Goal: Communication & Community: Answer question/provide support

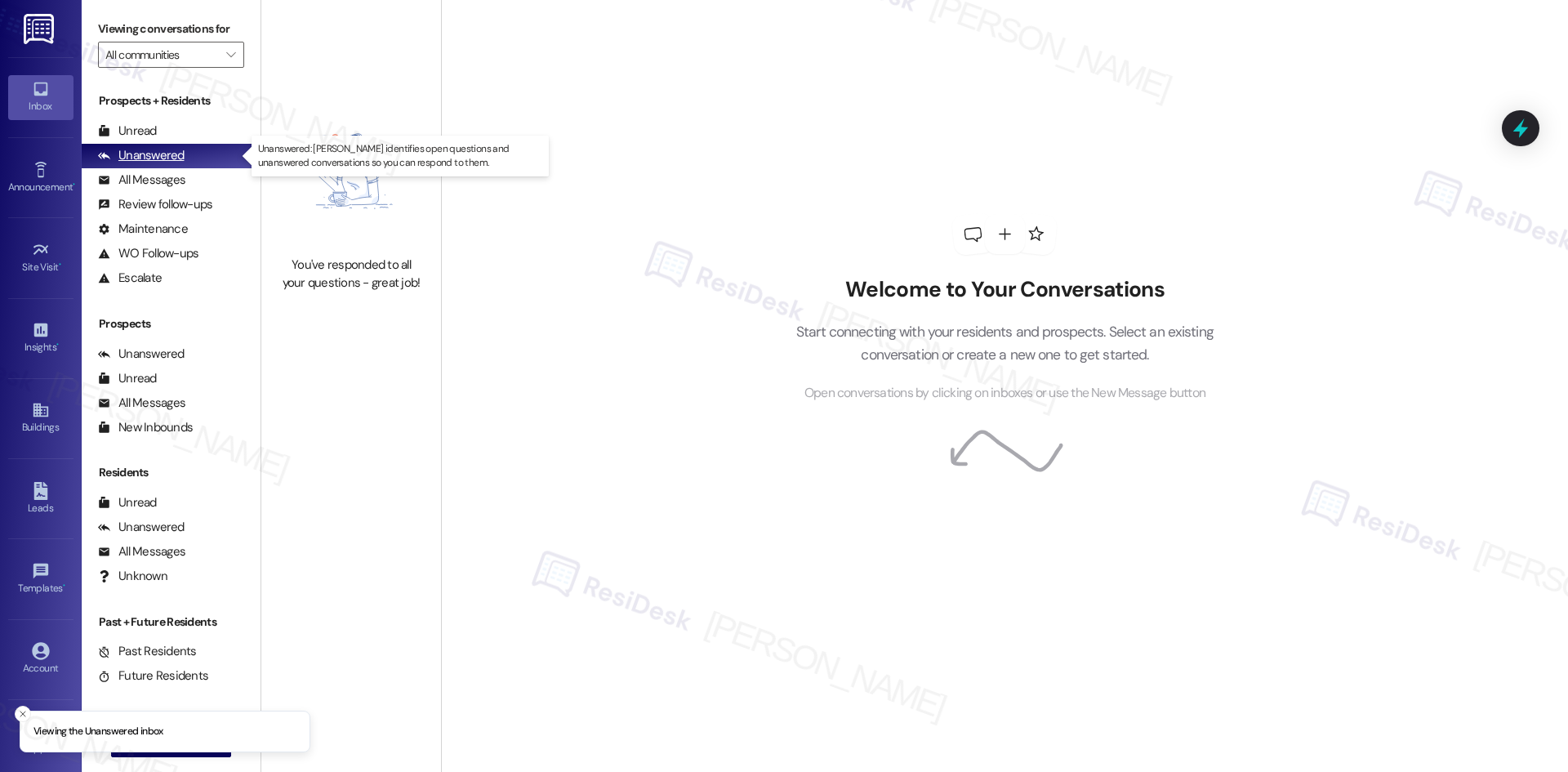
click at [167, 156] on div "Unanswered" at bounding box center [141, 155] width 86 height 17
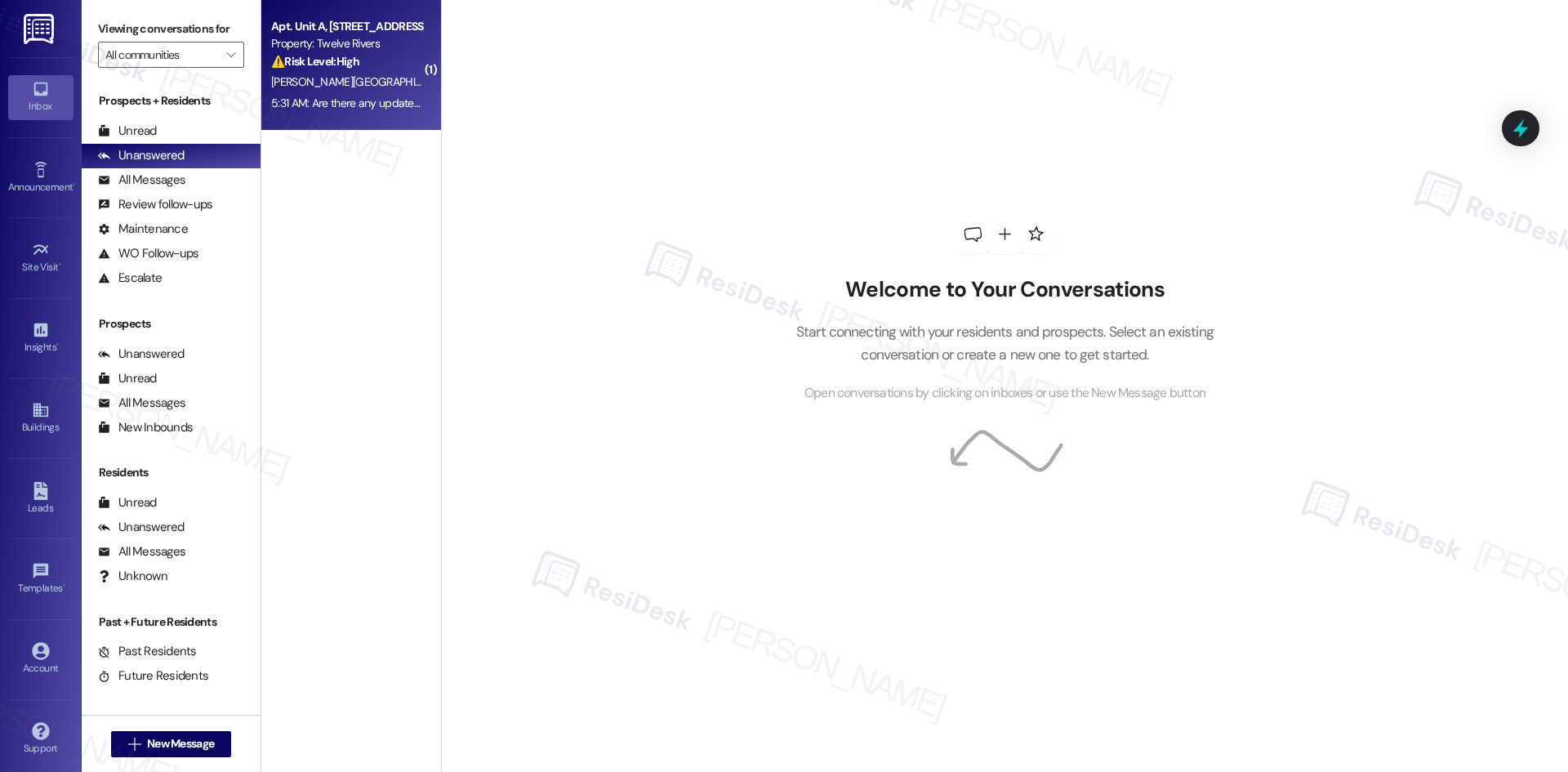
click at [355, 61] on div "⚠️ Risk Level: High The resident is reporting that their AC has been out for th…" at bounding box center [346, 61] width 151 height 17
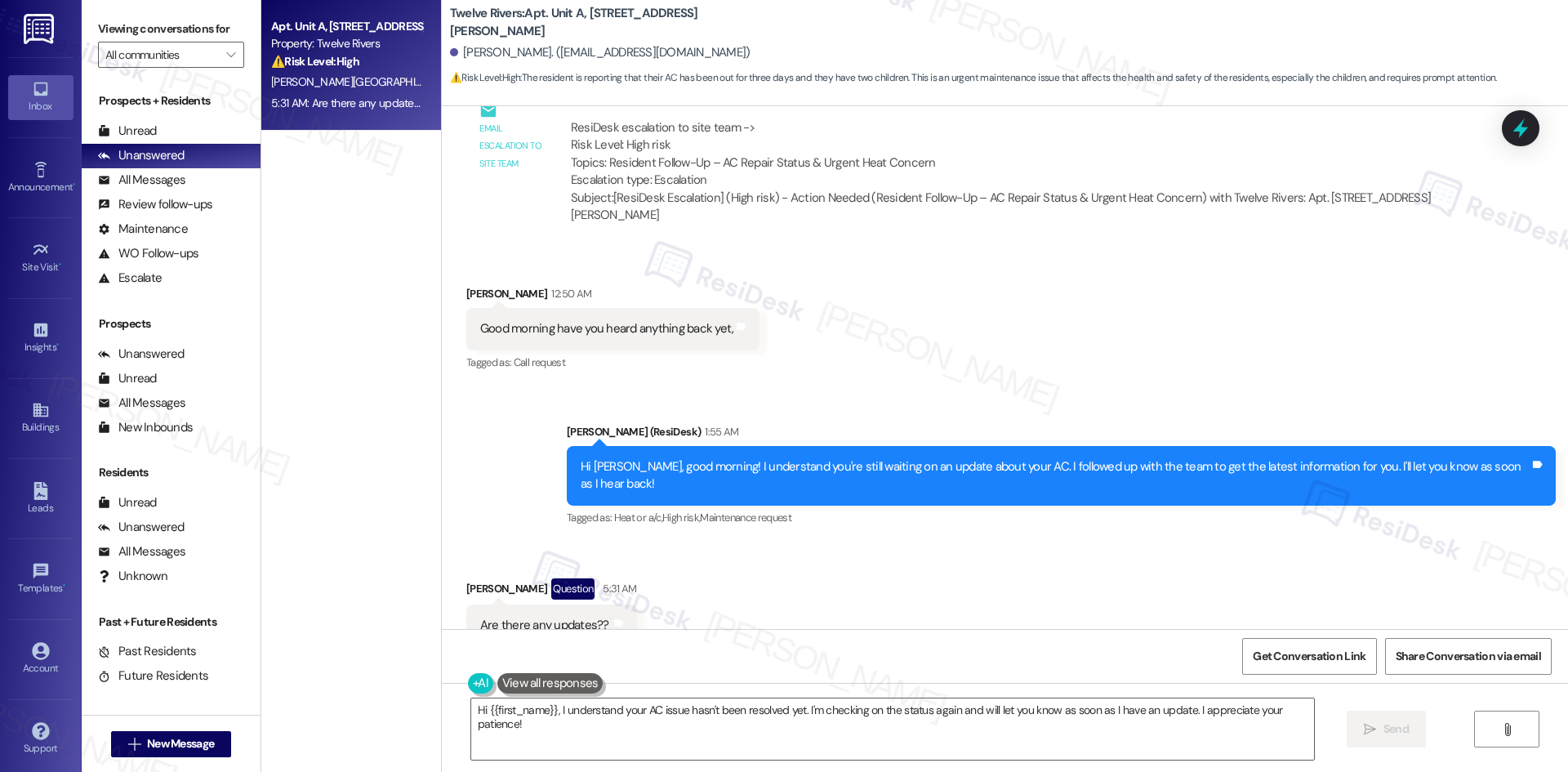
scroll to position [4528, 0]
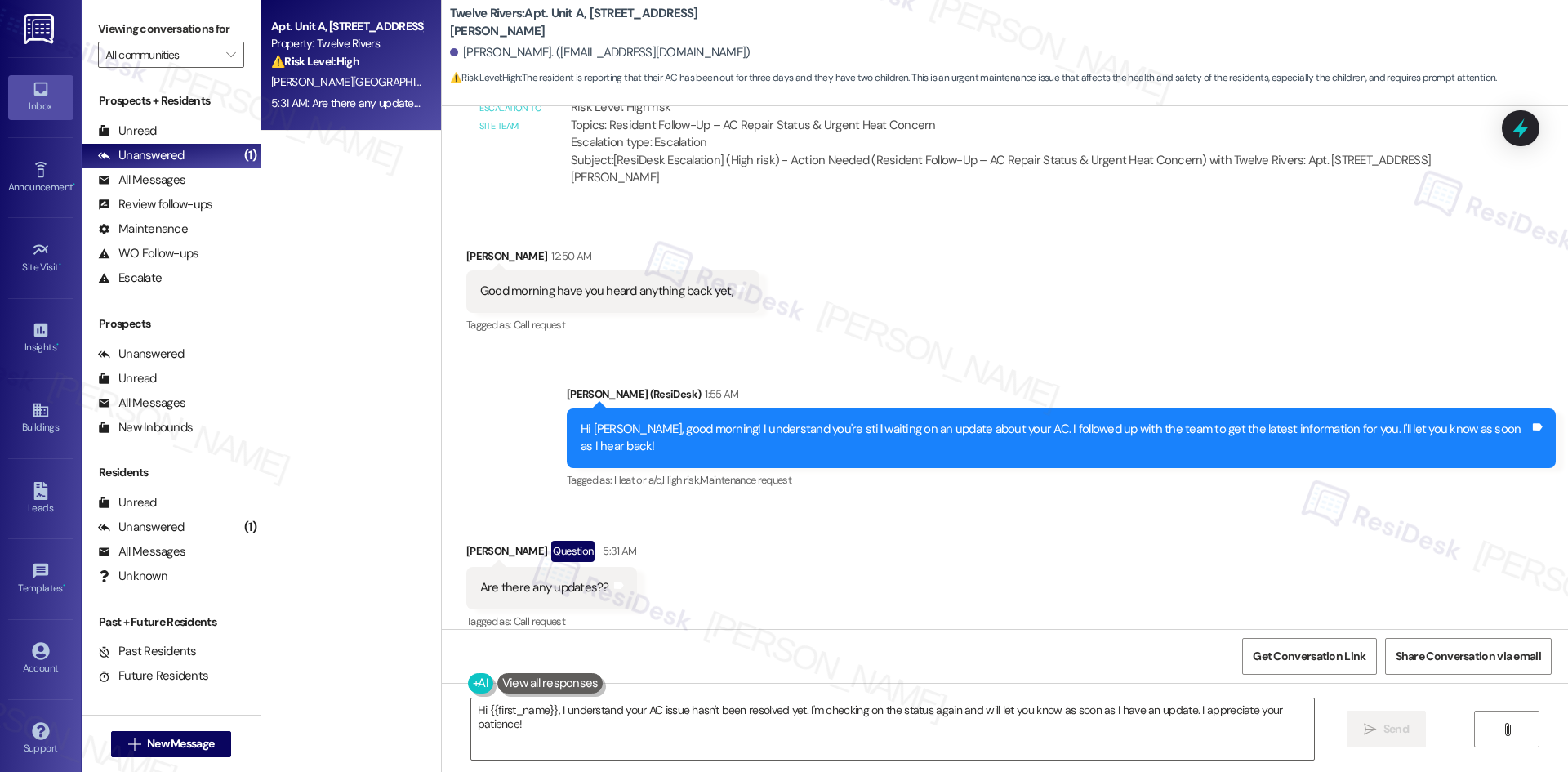
click at [563, 579] on div "Are there any updates??" at bounding box center [544, 587] width 129 height 17
copy div "Are there any updates?? Tags and notes"
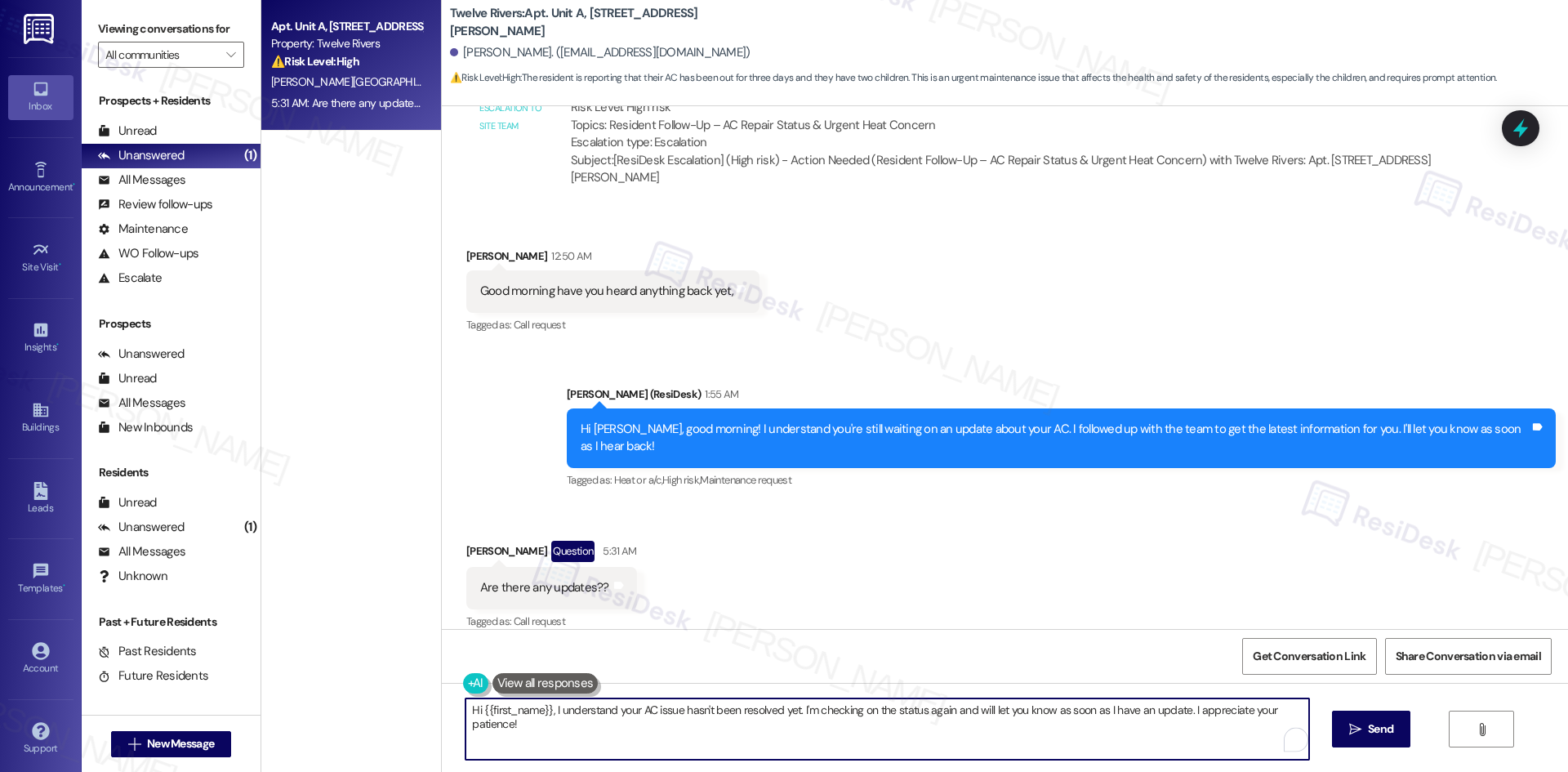
drag, startPoint x: 548, startPoint y: 711, endPoint x: 675, endPoint y: 757, distance: 135.1
click at [675, 757] on textarea "Hi {{first_name}}, I understand your AC issue hasn't been resolved yet. I'm che…" at bounding box center [886, 729] width 843 height 61
paste textarea "I’ll be sending another follow-up, but the maintenance team will be reaching ou…"
click at [543, 707] on textarea "Hi {{first_name}},I’ll be sending another follow-up, but the maintenance team w…" at bounding box center [886, 729] width 843 height 61
click at [912, 715] on textarea "Hi {{first_name}}, I’ll be sending another follow-up, but the maintenance team …" at bounding box center [886, 729] width 843 height 61
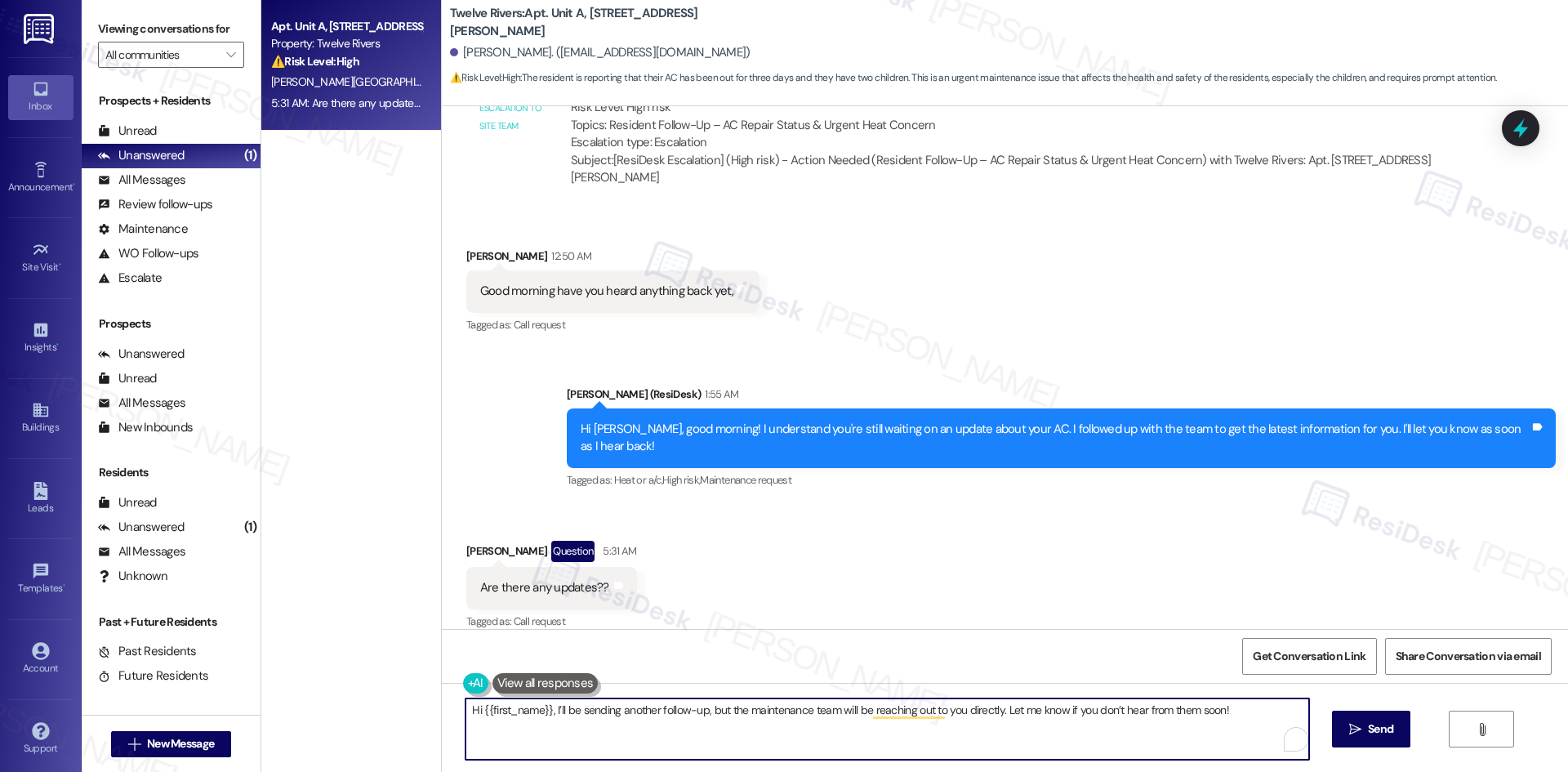
click at [908, 734] on textarea "Hi {{first_name}}, I’ll be sending another follow-up, but the maintenance team …" at bounding box center [886, 729] width 843 height 61
type textarea "Hi {{first_name}}, I’ll be sending another follow-up, but the maintenance team …"
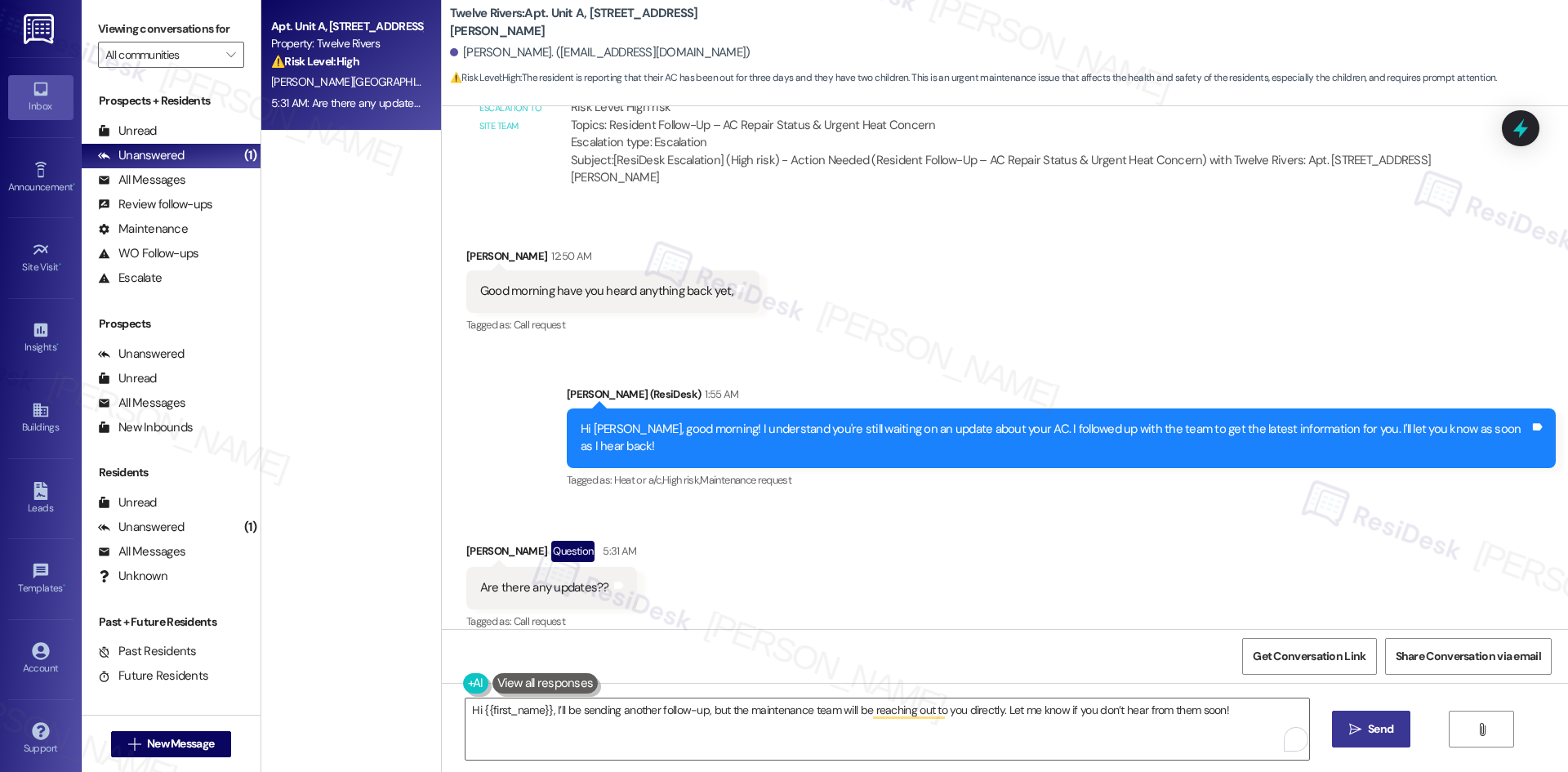
click at [1383, 726] on span "Send" at bounding box center [1380, 728] width 25 height 17
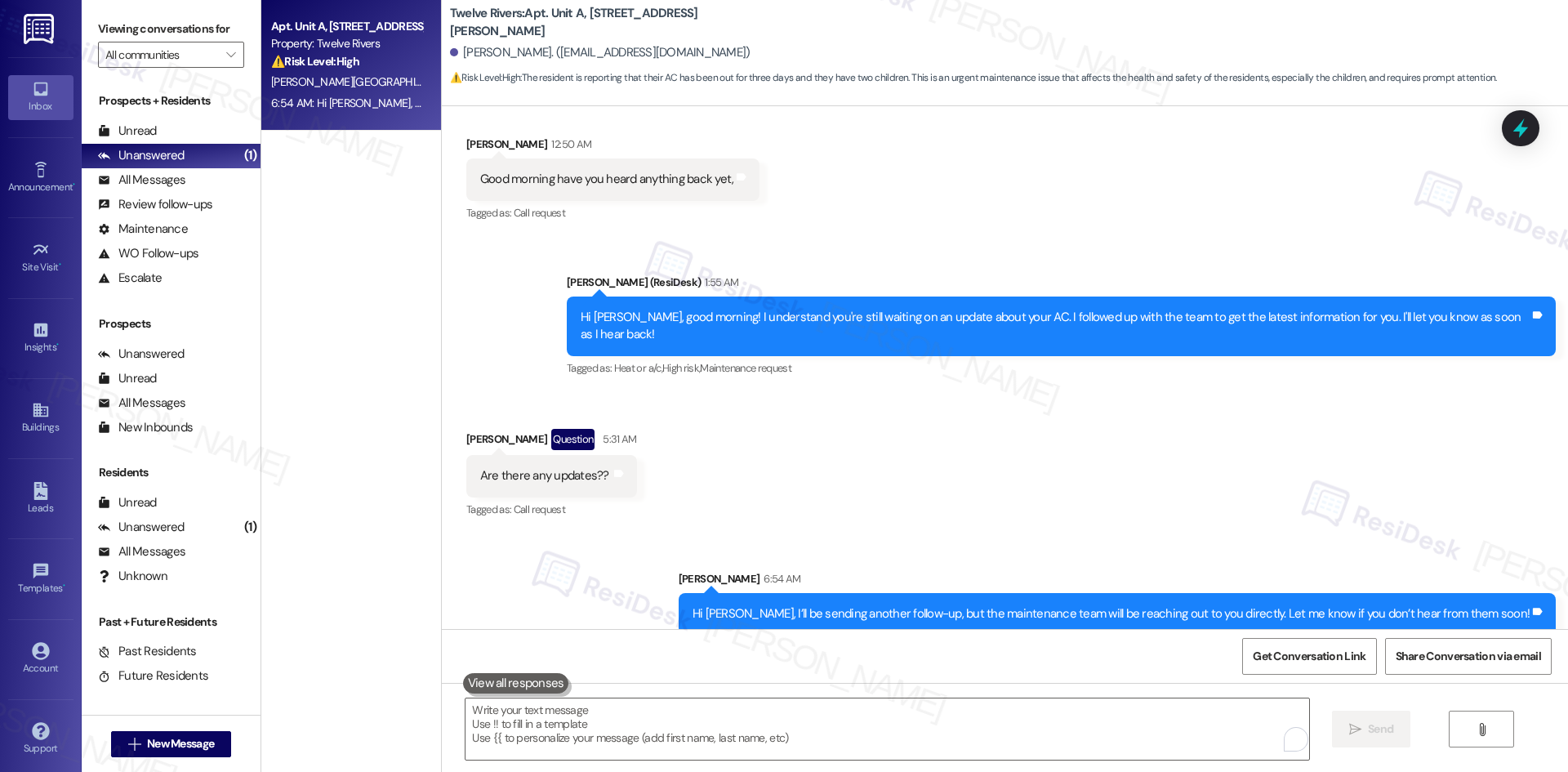
scroll to position [4641, 0]
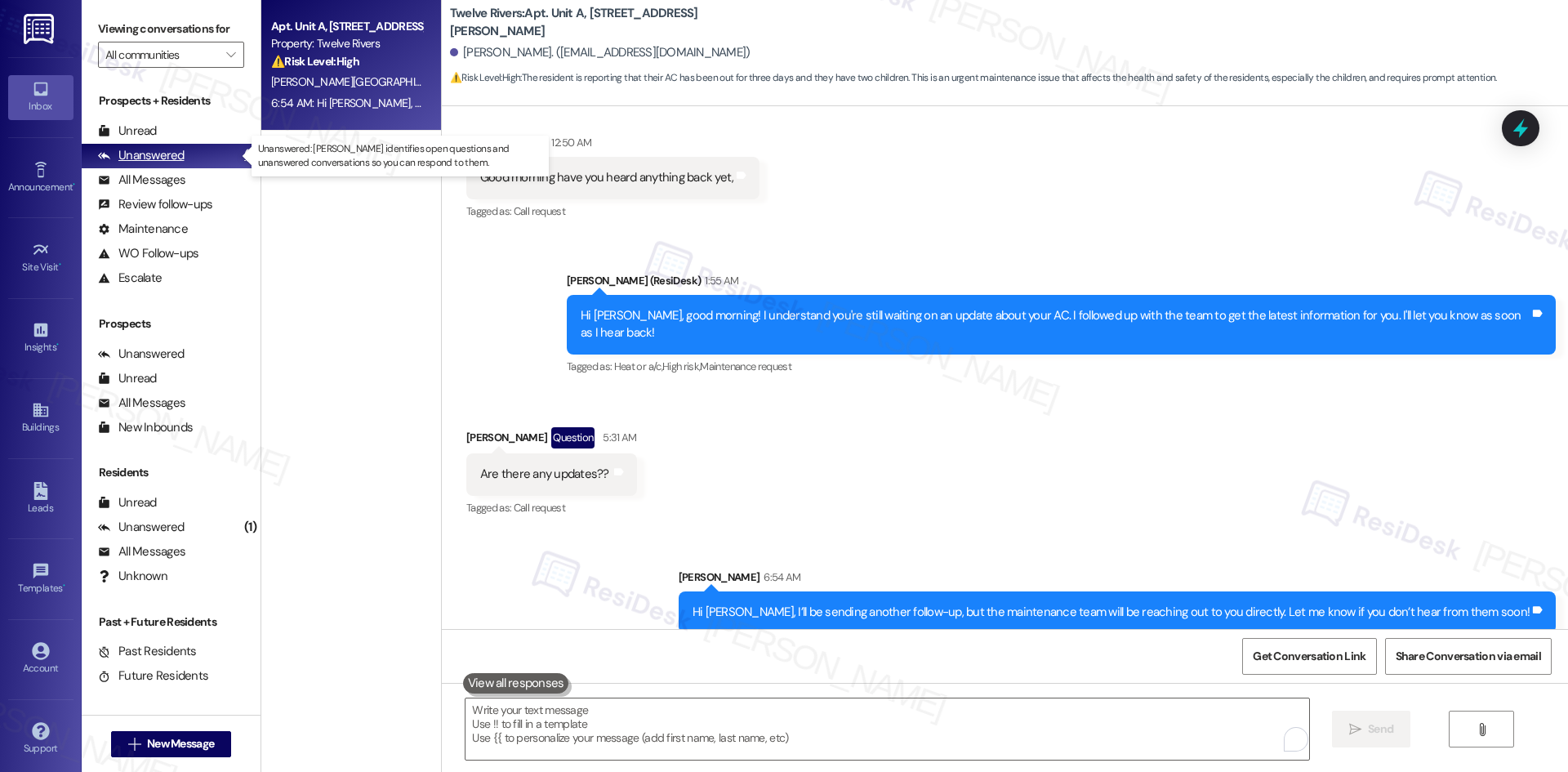
click at [167, 147] on div "Unanswered" at bounding box center [141, 155] width 86 height 17
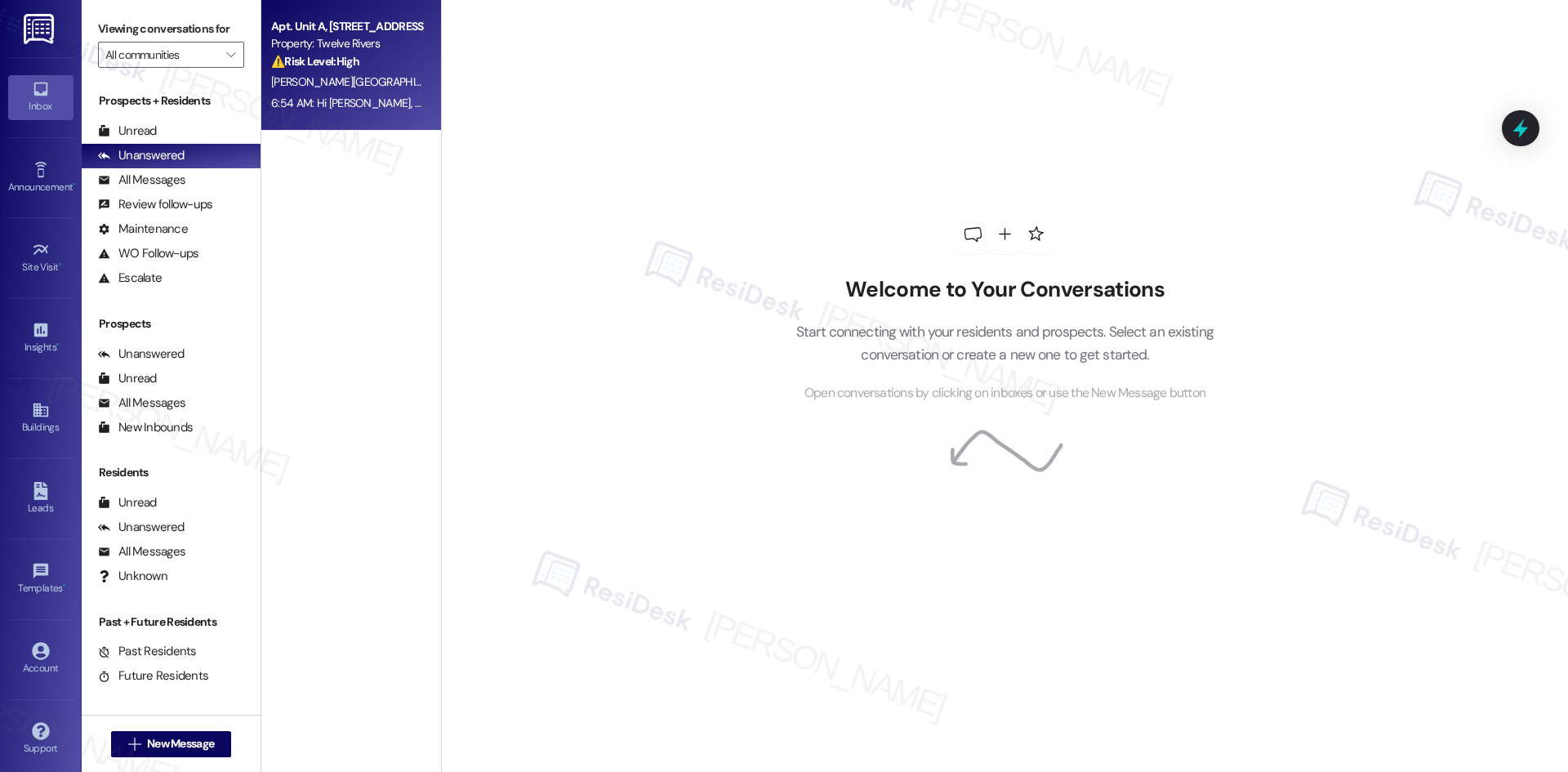
click at [299, 75] on span "[PERSON_NAME][GEOGRAPHIC_DATA]" at bounding box center [364, 82] width 186 height 15
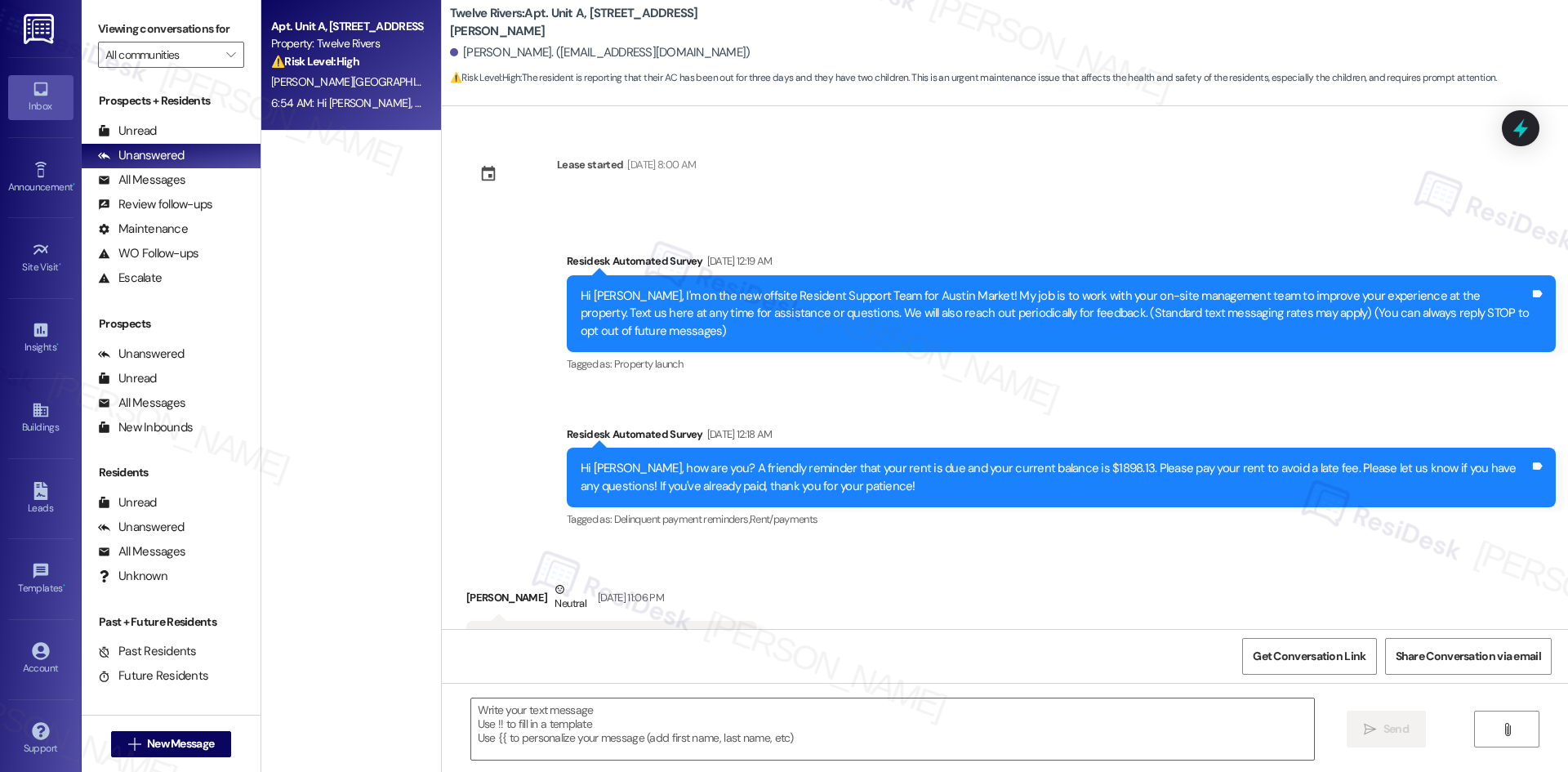
scroll to position [4665, 0]
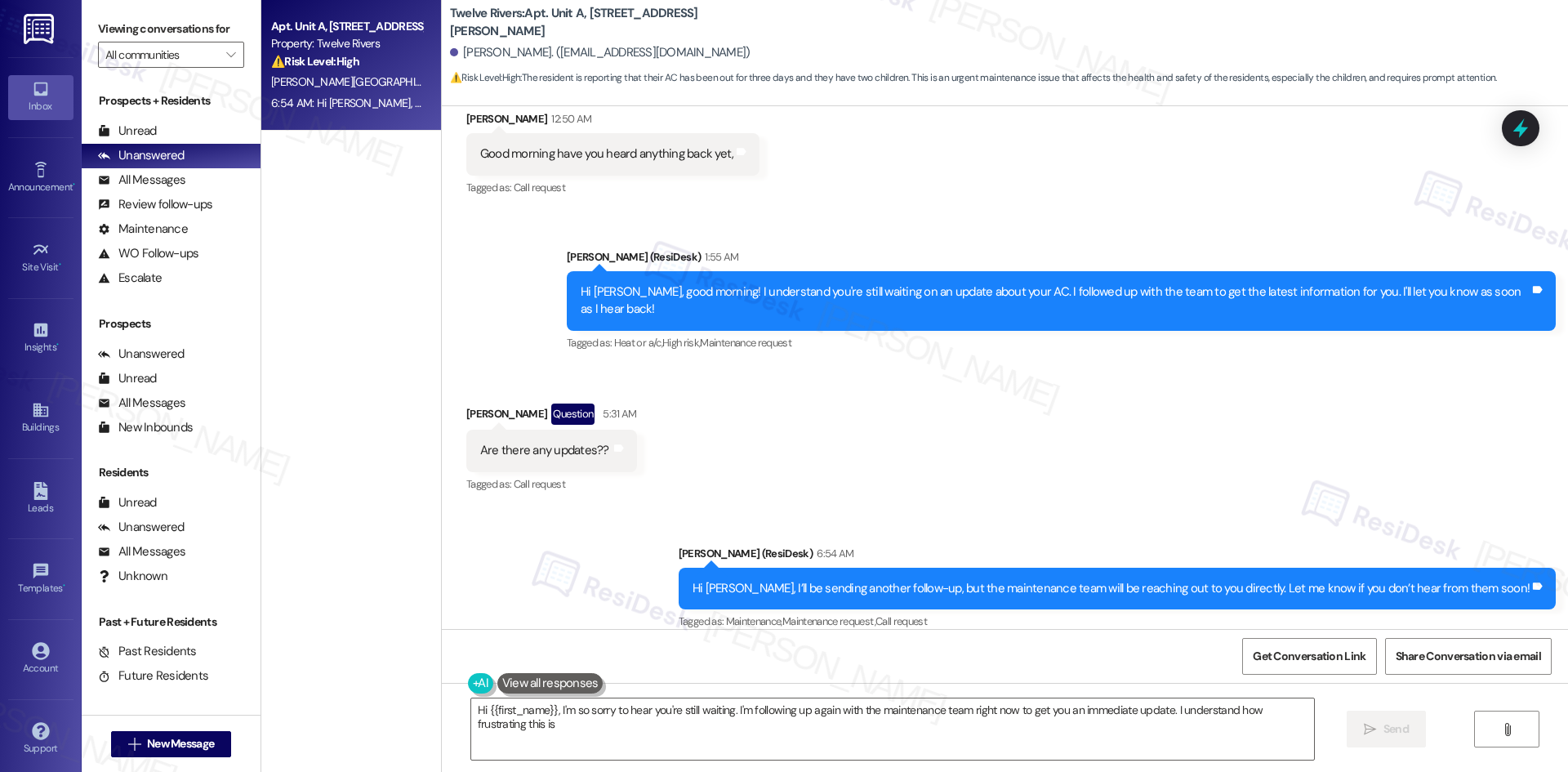
type textarea "Hi {{first_name}}, I'm so sorry to hear you're still waiting. I'm following up …"
